Goal: Information Seeking & Learning: Learn about a topic

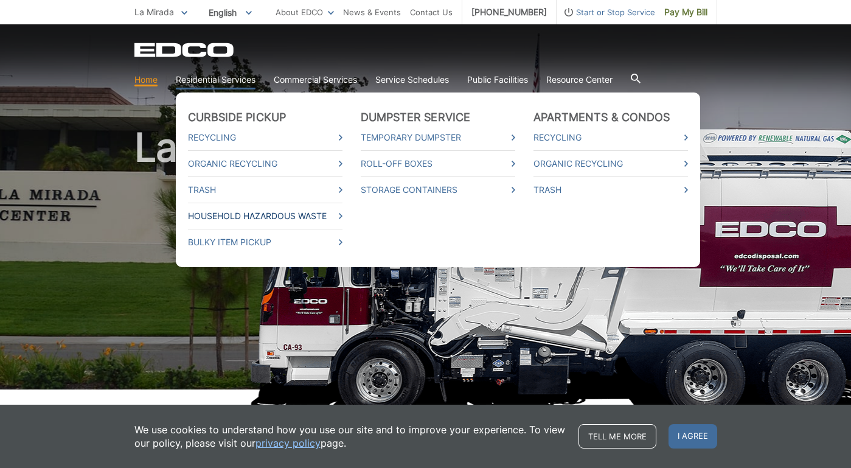
click at [264, 215] on link "Household Hazardous Waste" at bounding box center [265, 215] width 154 height 13
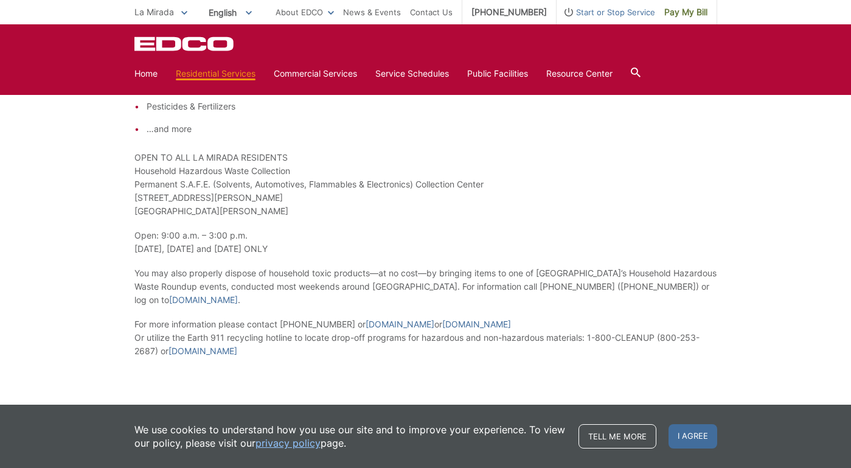
scroll to position [1410, 0]
click at [197, 299] on link "[DOMAIN_NAME]" at bounding box center [203, 297] width 69 height 13
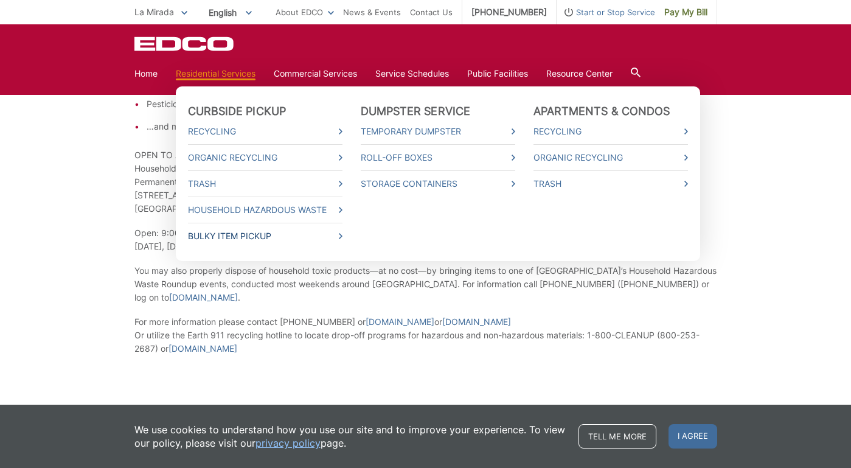
click at [251, 238] on link "Bulky Item Pickup" at bounding box center [265, 235] width 154 height 13
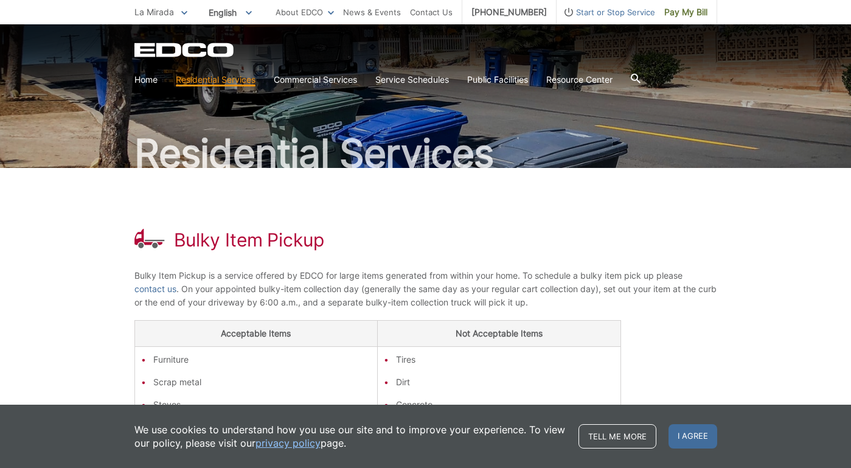
scroll to position [41, 0]
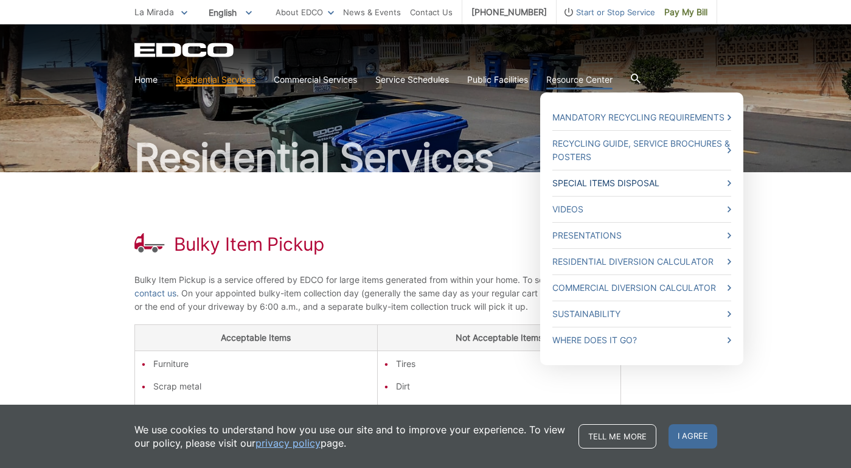
click at [602, 184] on link "Special Items Disposal" at bounding box center [641, 182] width 179 height 13
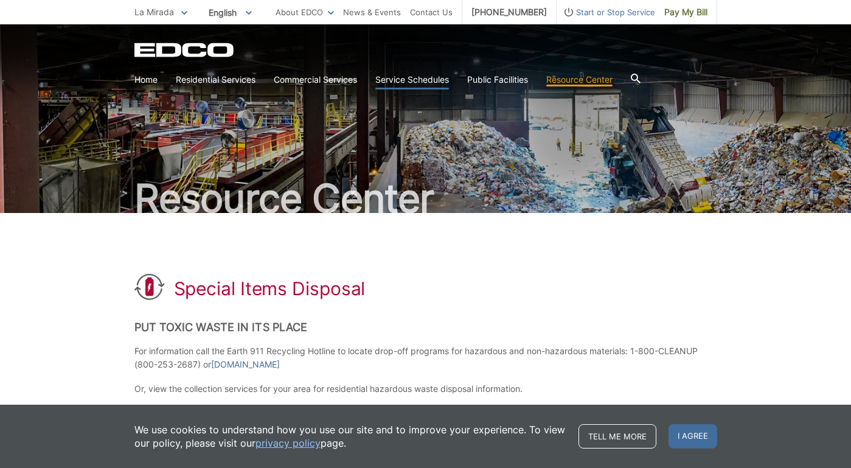
click at [410, 78] on link "Service Schedules" at bounding box center [412, 79] width 74 height 13
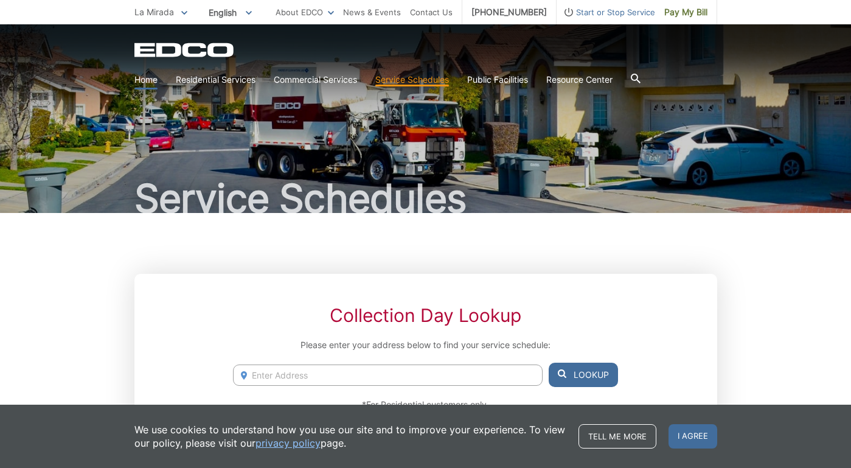
click at [140, 80] on link "Home" at bounding box center [145, 79] width 23 height 13
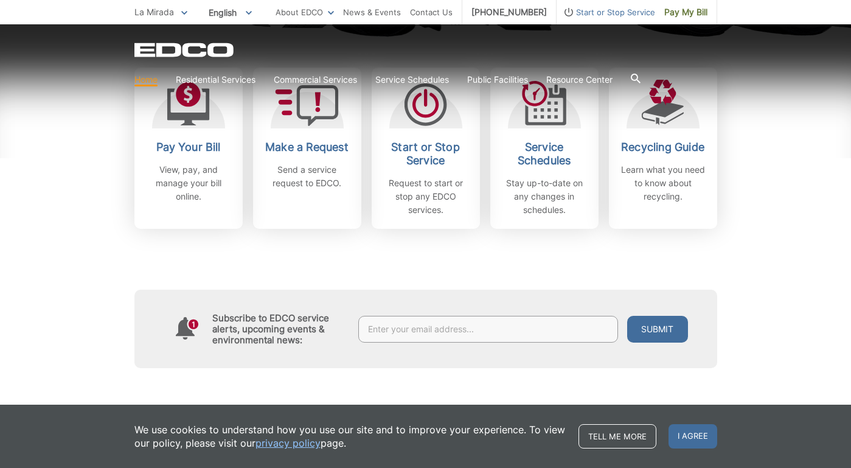
scroll to position [384, 0]
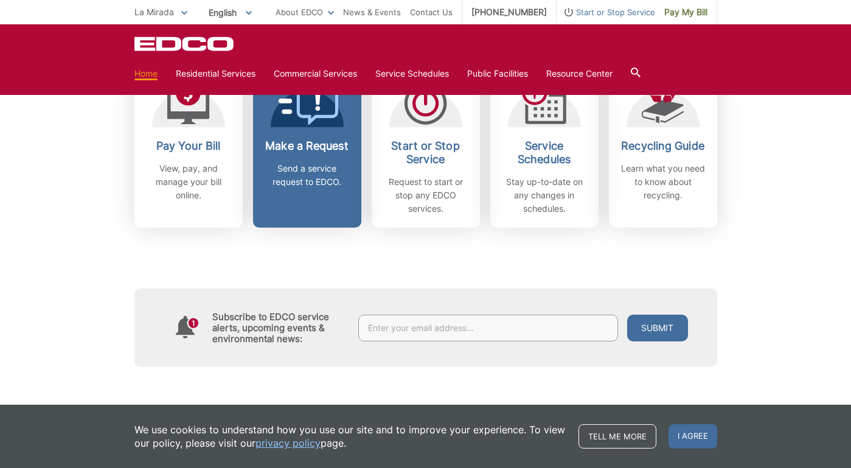
click at [320, 179] on p "Send a service request to EDCO." at bounding box center [307, 175] width 90 height 27
